Goal: Task Accomplishment & Management: Use online tool/utility

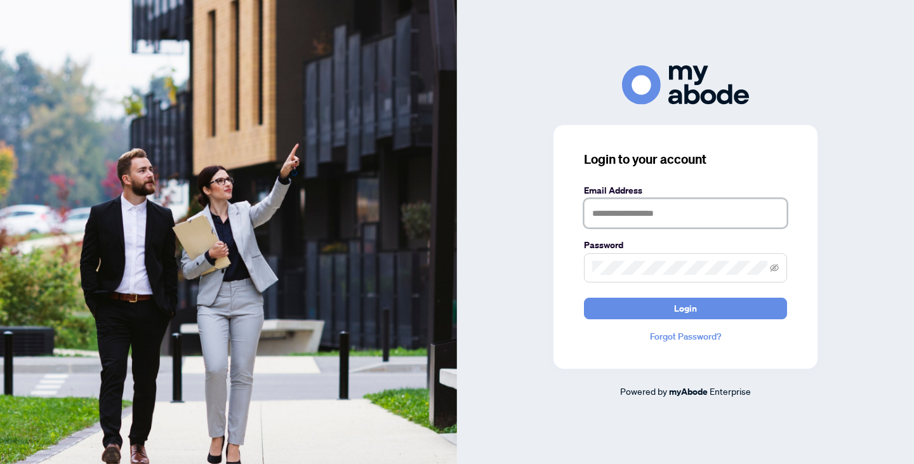
click at [672, 203] on input "text" at bounding box center [685, 213] width 203 height 29
type input "**********"
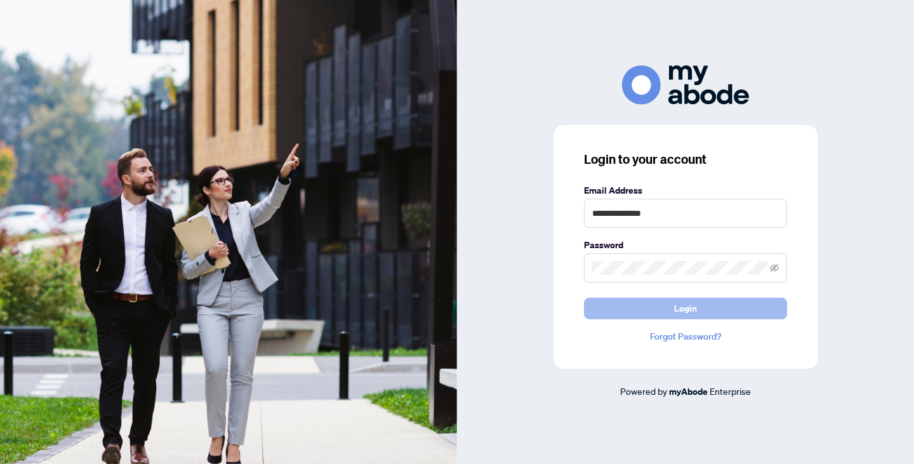
click at [679, 305] on span "Login" at bounding box center [685, 308] width 23 height 20
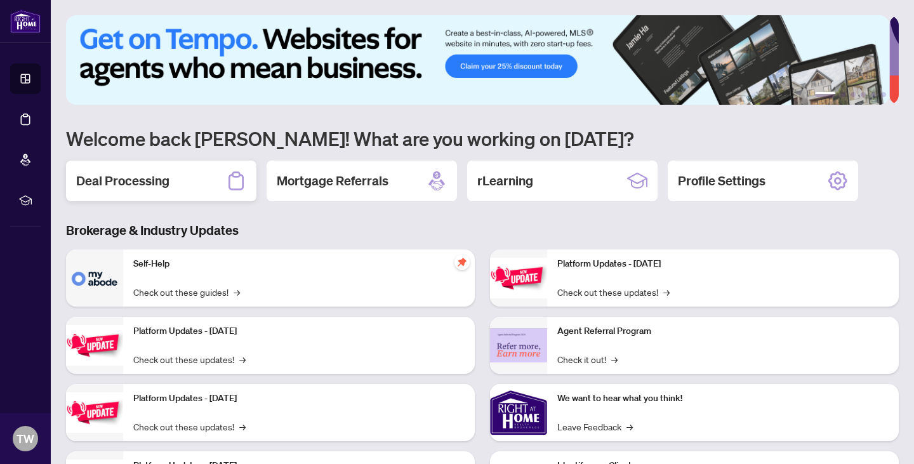
click at [177, 187] on div "Deal Processing" at bounding box center [161, 181] width 190 height 41
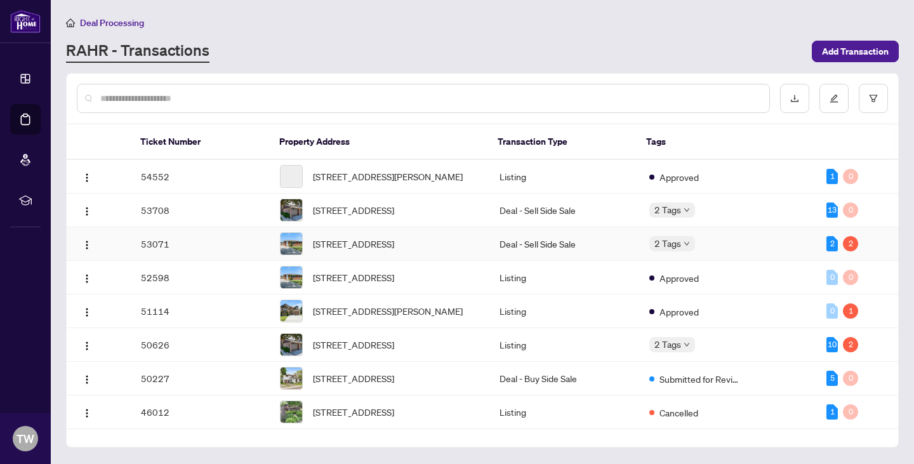
click at [180, 253] on td "53071" at bounding box center [201, 244] width 140 height 34
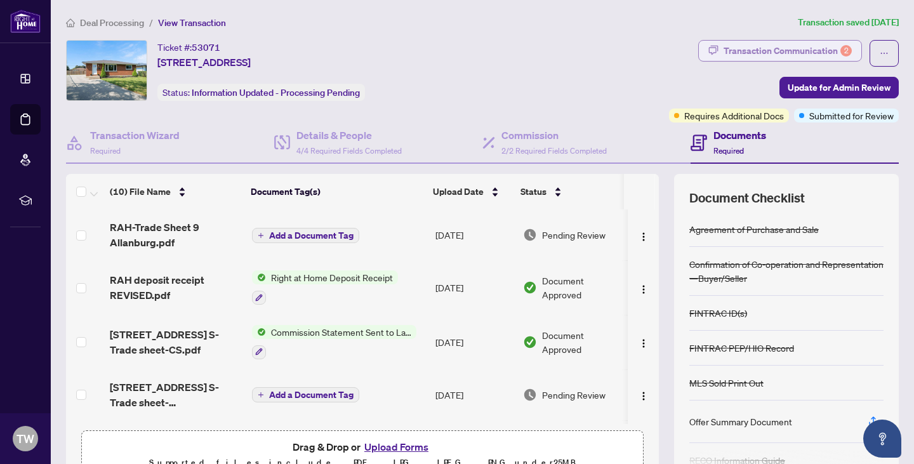
click at [724, 47] on div "Transaction Communication 2" at bounding box center [788, 51] width 128 height 20
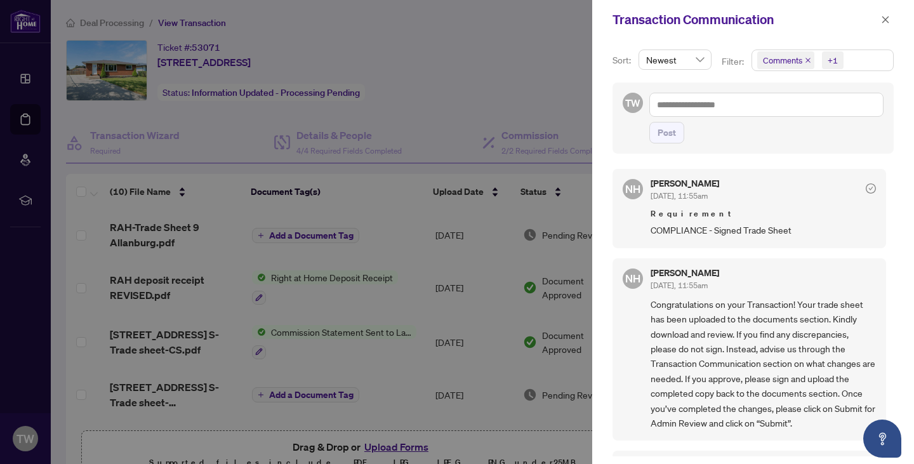
click at [467, 124] on div at bounding box center [457, 232] width 914 height 464
click at [889, 29] on span "button" at bounding box center [885, 20] width 9 height 20
